Goal: Information Seeking & Learning: Learn about a topic

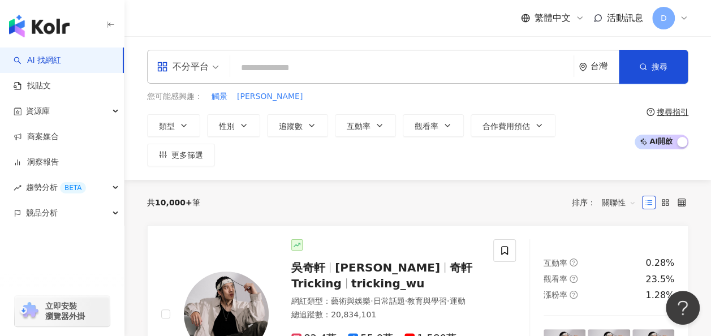
click at [444, 97] on div "您可能感興趣： 觸景 江城子" at bounding box center [388, 97] width 482 height 12
click at [335, 68] on input "search" at bounding box center [402, 68] width 335 height 22
click at [359, 180] on div "共 10,000+ 筆 排序： 關聯性" at bounding box center [418, 202] width 542 height 45
click at [385, 194] on div "共 10,000+ 筆 排序： 關聯性" at bounding box center [418, 203] width 542 height 18
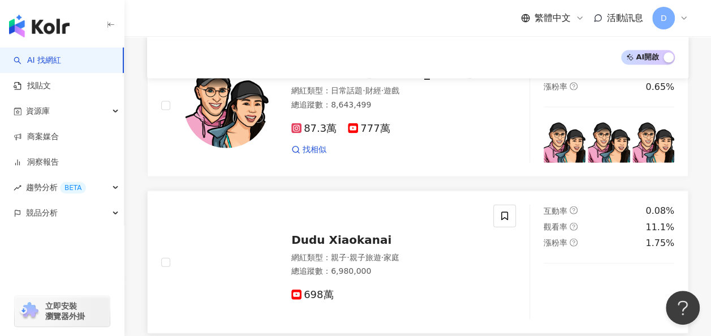
scroll to position [1132, 0]
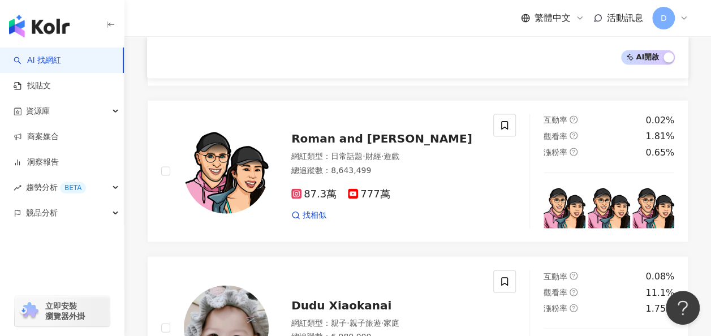
click at [135, 197] on div "AI 開啟 AI 關閉 吳奇軒 Wu Hsuan 奇軒Tricking tricking_wu 網紅類型 ： 藝術與娛樂 · 日常話題 · 教育與學習 · 運…" at bounding box center [418, 163] width 587 height 2231
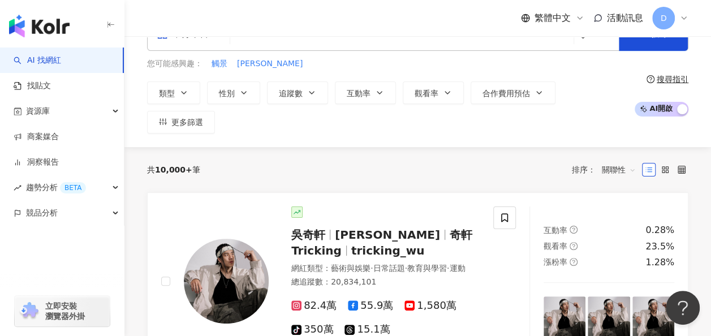
scroll to position [0, 0]
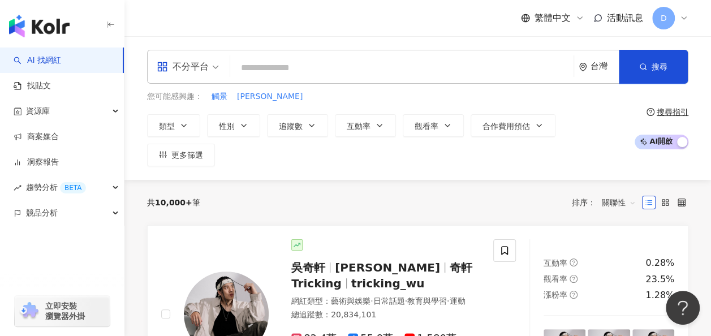
click at [349, 68] on input "search" at bounding box center [402, 68] width 335 height 22
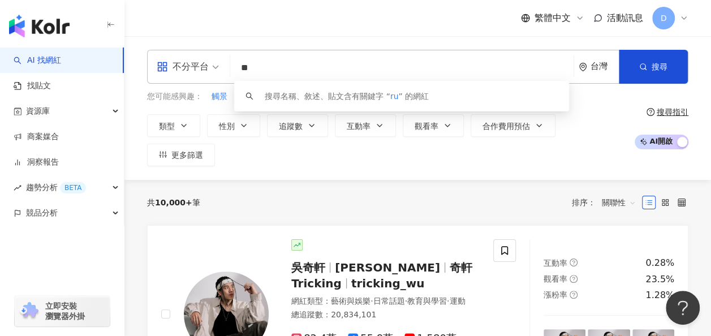
type input "*"
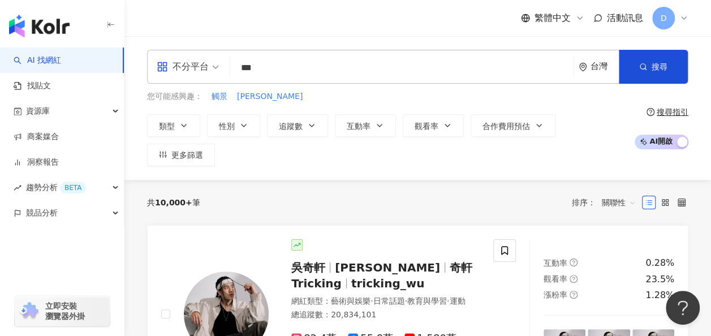
type input "*"
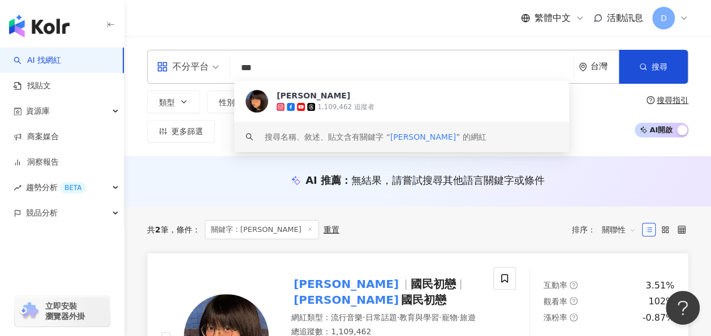
click at [400, 284] on div "江佩諭 國民初戀 江佩諭 國民初戀" at bounding box center [385, 292] width 188 height 32
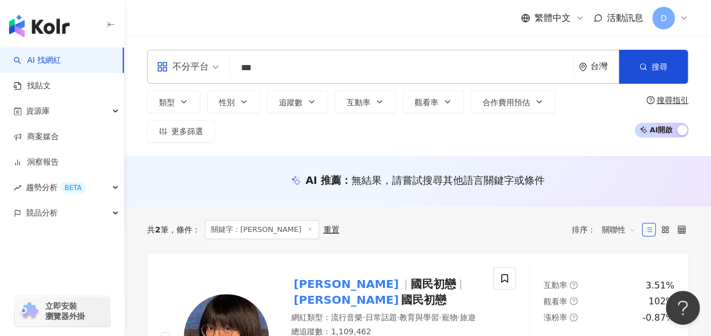
click at [288, 71] on input "***" at bounding box center [402, 68] width 335 height 22
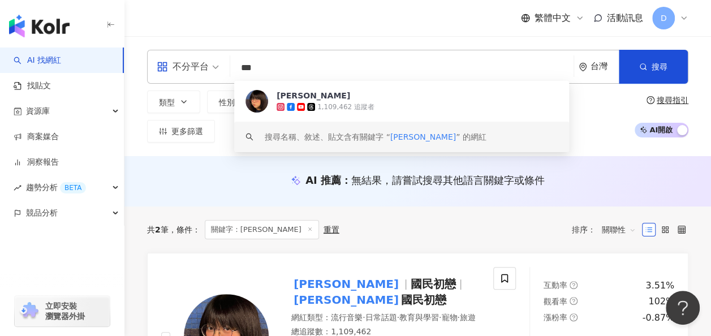
click at [288, 71] on input "***" at bounding box center [402, 68] width 335 height 22
paste input "search"
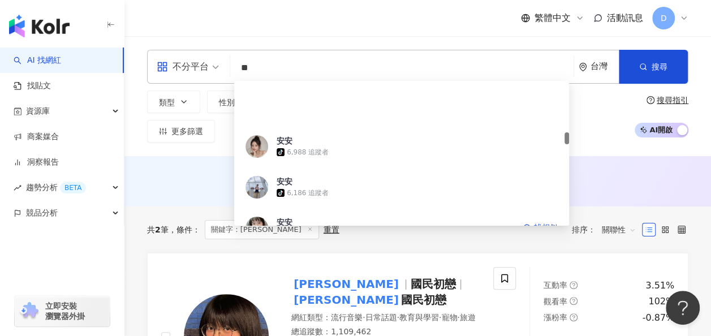
scroll to position [623, 0]
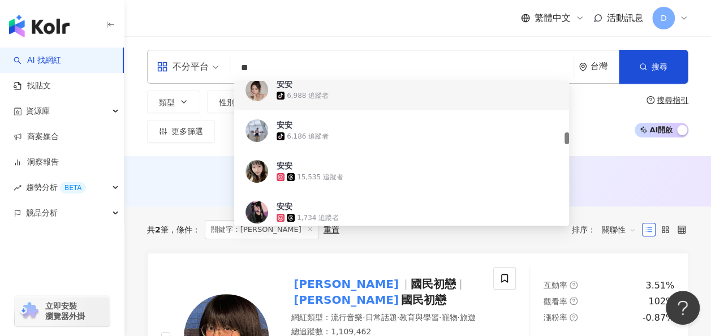
click at [308, 72] on input "**" at bounding box center [402, 68] width 335 height 22
click at [308, 71] on input "**" at bounding box center [402, 68] width 335 height 22
paste input "**********"
type input "**********"
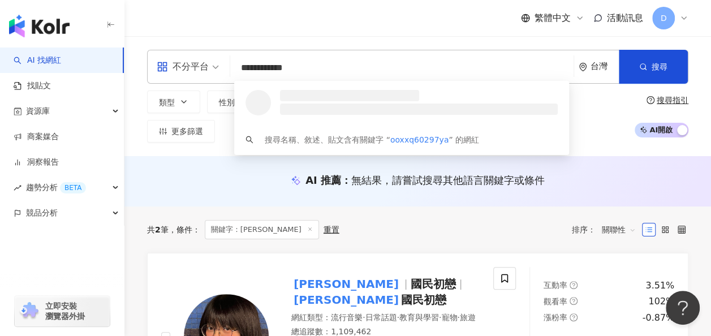
scroll to position [0, 0]
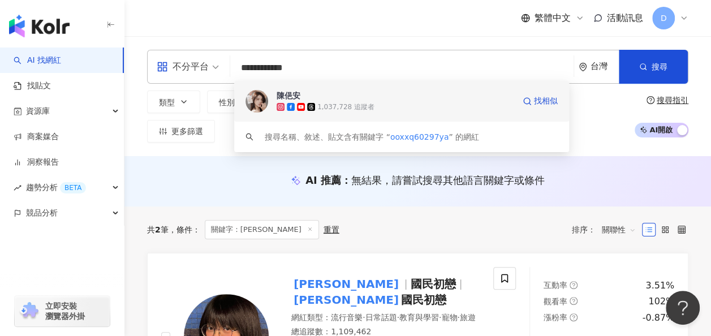
click at [342, 93] on span "陳俋安" at bounding box center [396, 95] width 238 height 11
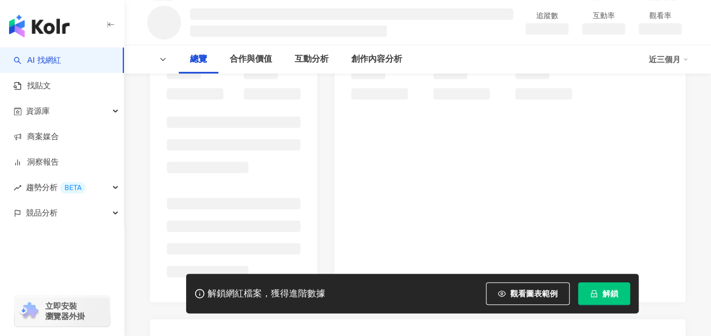
scroll to position [170, 0]
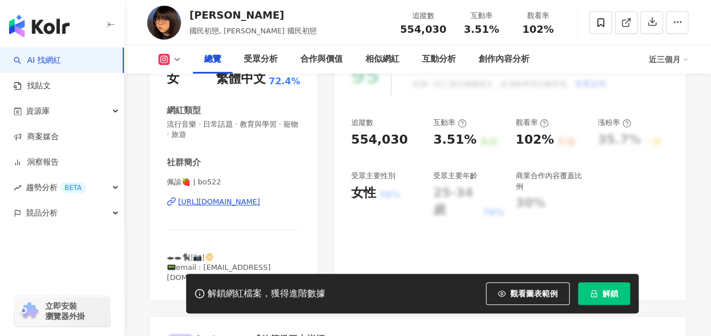
click at [620, 291] on button "解鎖" at bounding box center [604, 293] width 52 height 23
click at [252, 201] on div "https://www.instagram.com/bo522/" at bounding box center [219, 202] width 82 height 10
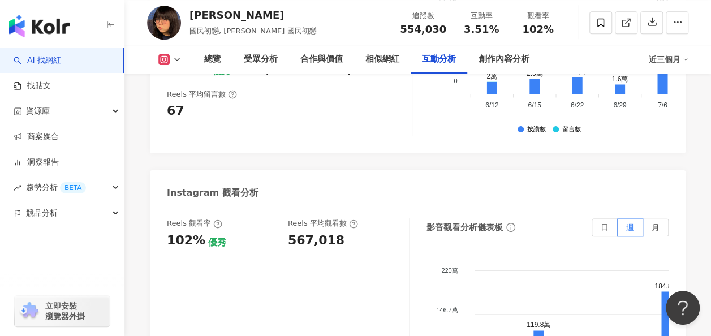
scroll to position [2547, 0]
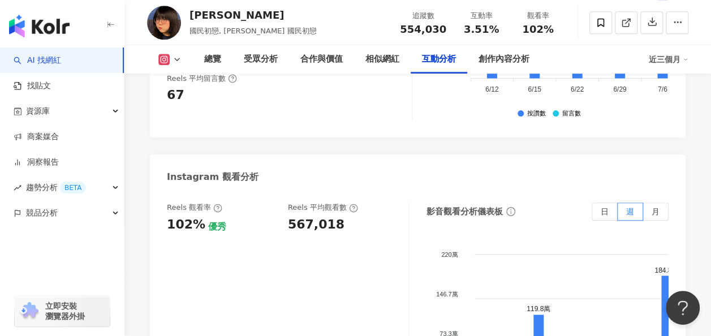
click at [365, 213] on div "Reels 觀看率 102% 優秀 Reels 平均觀看數 567,018" at bounding box center [288, 316] width 243 height 226
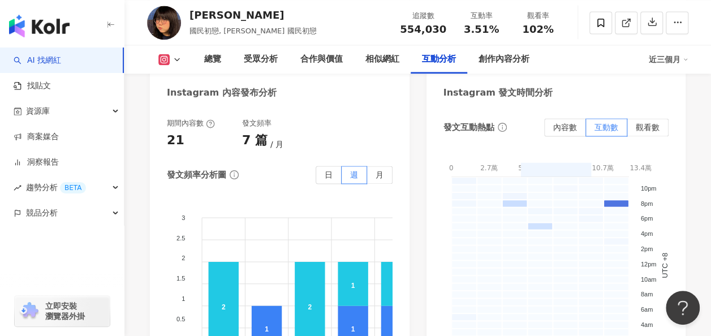
scroll to position [2943, 0]
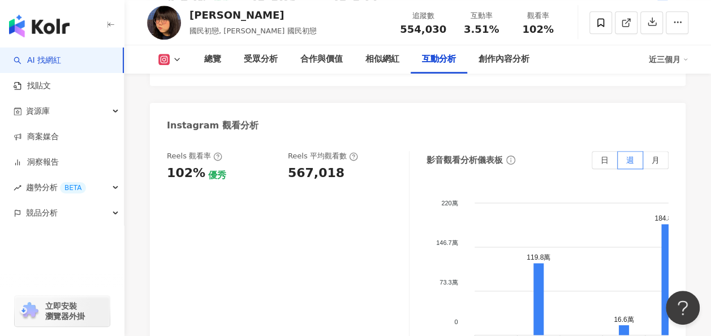
scroll to position [2547, 0]
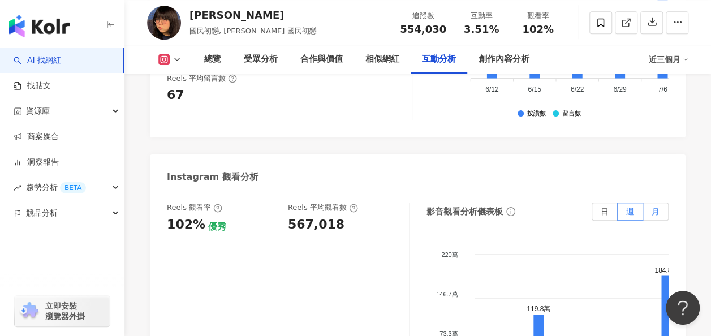
click at [650, 203] on label "月" at bounding box center [656, 212] width 25 height 18
click at [603, 207] on span "日" at bounding box center [605, 211] width 8 height 9
click at [635, 203] on label "週" at bounding box center [630, 212] width 25 height 18
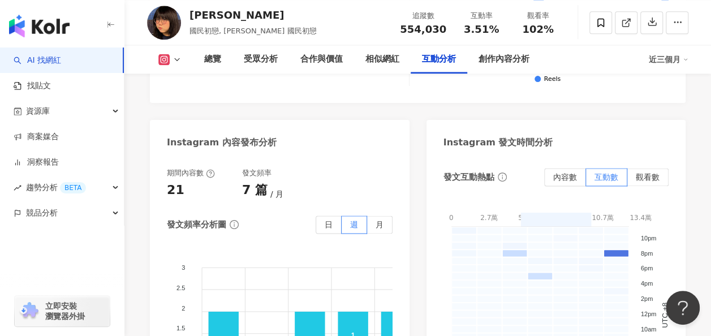
scroll to position [2887, 0]
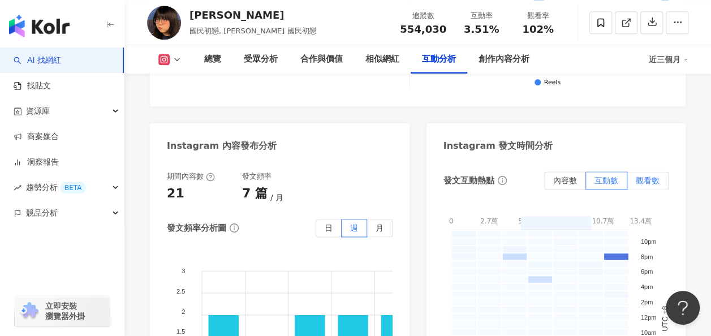
click at [648, 176] on span "觀看數" at bounding box center [648, 180] width 24 height 9
click at [566, 172] on label "內容數" at bounding box center [565, 181] width 42 height 18
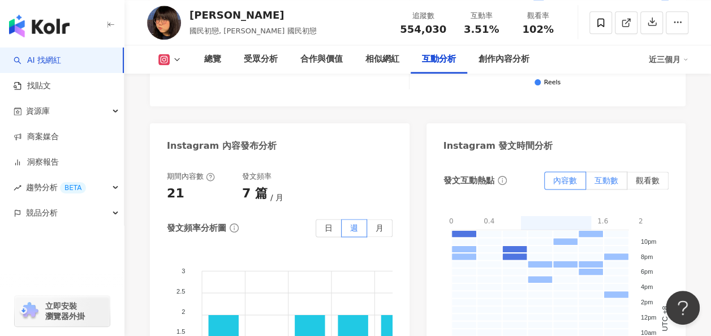
click at [605, 176] on span "互動數" at bounding box center [607, 180] width 24 height 9
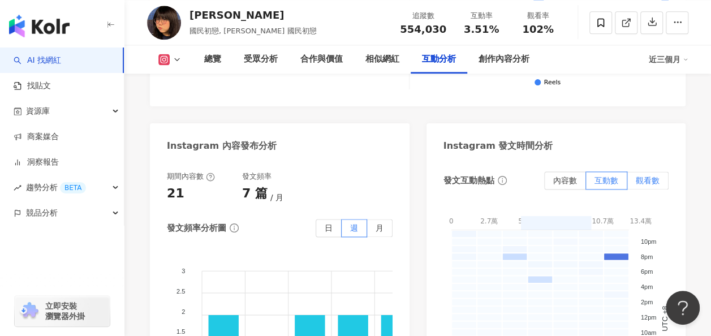
click at [648, 176] on span "觀看數" at bounding box center [648, 180] width 24 height 9
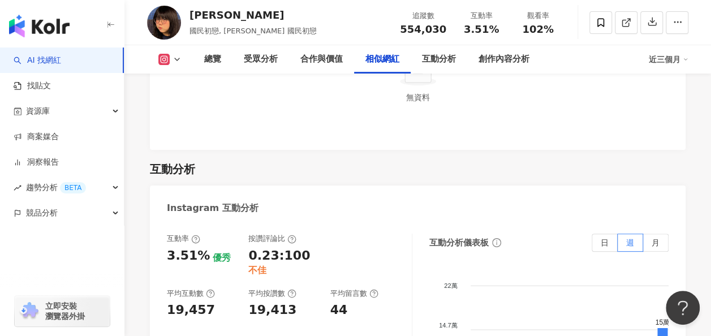
scroll to position [1924, 0]
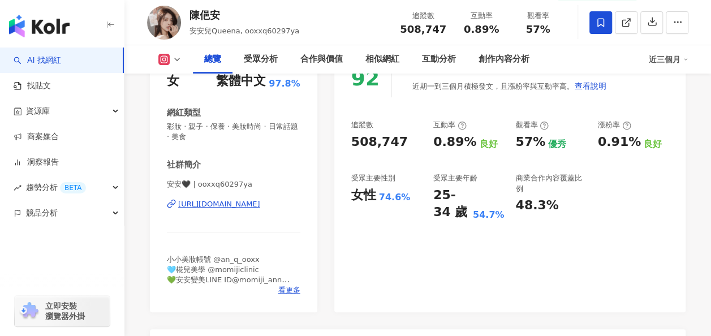
click at [248, 209] on div "[URL][DOMAIN_NAME]" at bounding box center [219, 204] width 82 height 10
